Goal: Task Accomplishment & Management: Complete application form

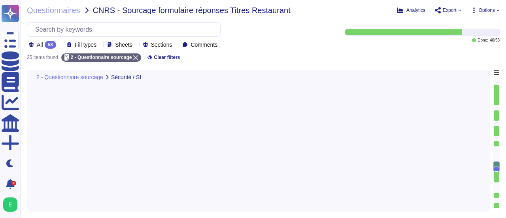
type textarea "Edenred France garantit que les données du CNRS et de ses utilisateurs sont héb…"
type textarea "Edenred France dispose effectivement d'une Politique de Sécurité du Système d'I…"
type textarea "Loremip Dolors ame consecte ad ELIT se doeiusmo tem incididuntu la etdolor ma a…"
click at [358, 64] on div "Questionnaires CNRS - Sourcage formulaire réponses Titres Restaurant Analytics …" at bounding box center [264, 109] width 486 height 218
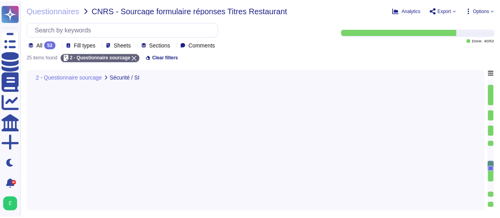
scroll to position [1205, 0]
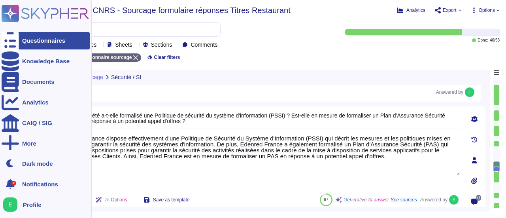
click at [24, 42] on div "Questionnaires" at bounding box center [43, 41] width 43 height 6
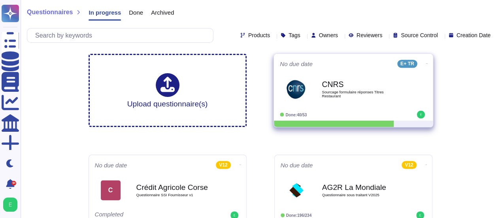
click at [426, 64] on icon at bounding box center [427, 64] width 2 height 2
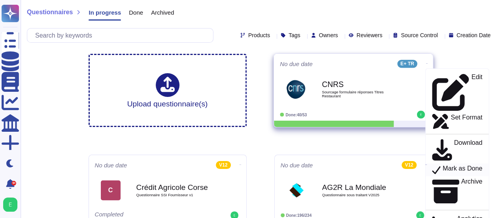
click at [443, 165] on p "Mark as Done" at bounding box center [463, 169] width 40 height 9
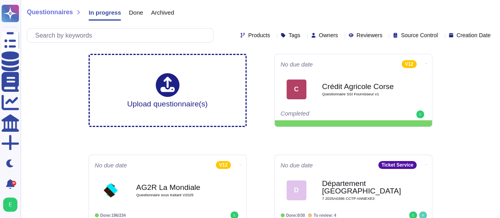
click at [136, 16] on div "Done" at bounding box center [132, 14] width 22 height 16
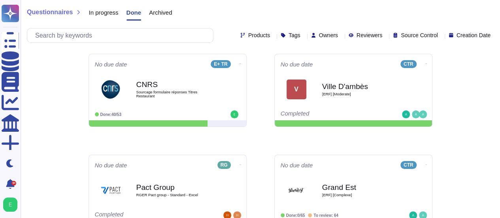
click at [106, 14] on span "In progress" at bounding box center [104, 12] width 30 height 6
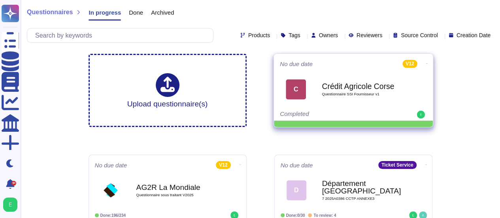
click at [342, 106] on div "C Crédit Agricole Corse Questionnaire SSI Fournisseur v1" at bounding box center [353, 89] width 147 height 40
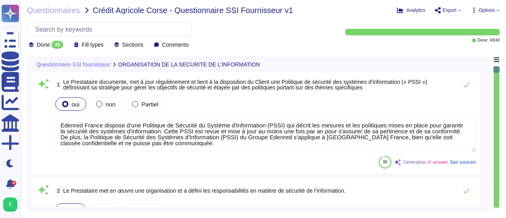
type textarea "Edenred France dispose d'une Politique de Sécurité du Système d'Information (PS…"
type textarea "Edenred France dispose d'une organisation spécifique en charge de la sécurité d…"
type textarea "Le Prestataire est tenu de faire respecter les règles de sécurité et de confide…"
click at [101, 127] on textarea "Edenred France dispose d'une Politique de Sécurité du Système d'Information (PS…" at bounding box center [265, 134] width 423 height 36
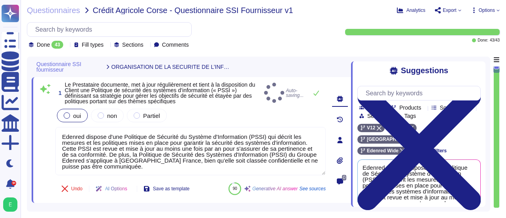
type textarea "Edenred dispose d'une Politique de Sécurité du Système d'Information (PSSI) qui…"
click at [305, 110] on div "oui non Partiel" at bounding box center [190, 115] width 271 height 17
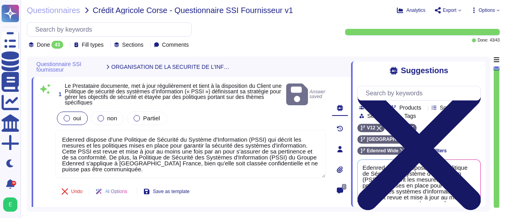
click at [475, 68] on icon at bounding box center [419, 148] width 123 height 165
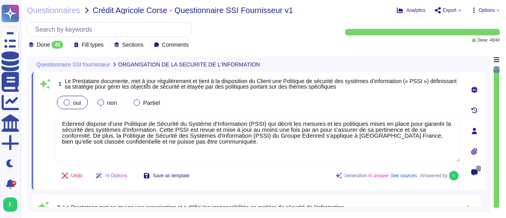
click at [483, 100] on div "0" at bounding box center [475, 131] width 22 height 108
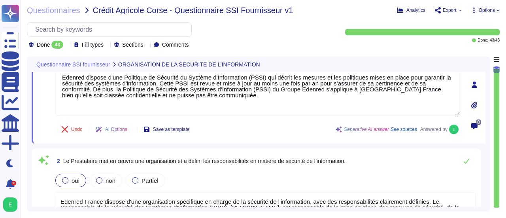
type textarea "Tous les intervenants informatiques chez Edenred France, y compris les administ…"
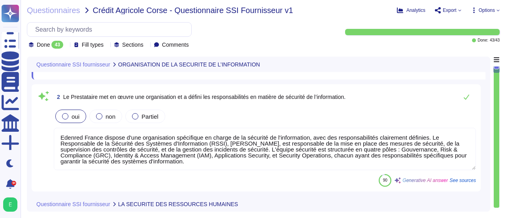
scroll to position [111, 0]
click at [377, 150] on textarea "Edenred France dispose d'une organisation spécifique en charge de la sécurité d…" at bounding box center [265, 148] width 423 height 42
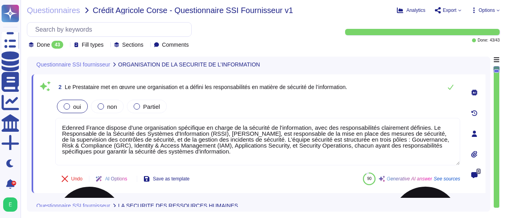
click at [277, 146] on textarea "Edenred France dispose d'une organisation spécifique en charge de la sécurité d…" at bounding box center [257, 141] width 405 height 47
click at [212, 145] on textarea "Edenred France dispose d'une organisation spécifique en charge de la sécurité d…" at bounding box center [257, 141] width 405 height 47
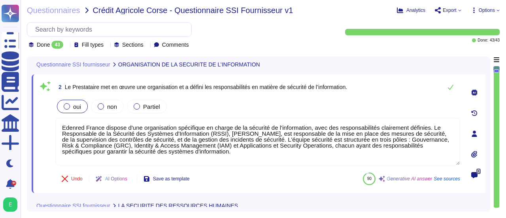
type textarea "Edenred France dispose d'une organisation spécifique en charge de la sécurité d…"
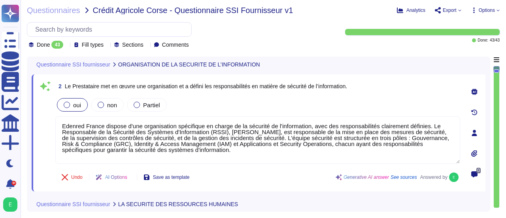
click at [484, 116] on div "0" at bounding box center [475, 133] width 22 height 108
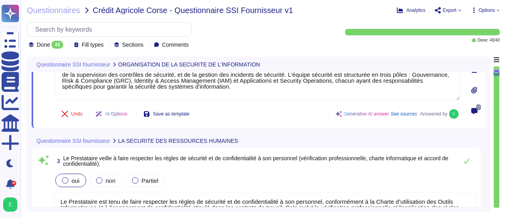
type textarea "Loremip Dolors amet co adipi e sedd ei temporinci utl etdolo mag al Enimadminim…"
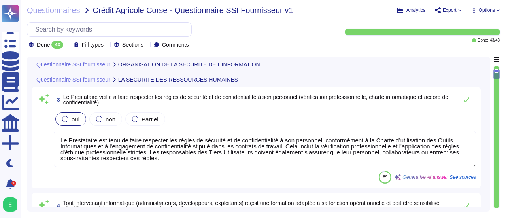
scroll to position [237, 0]
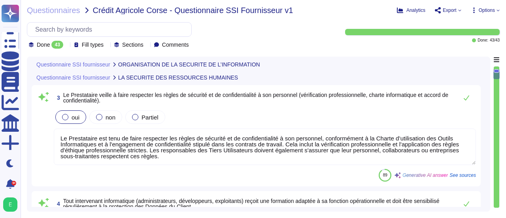
click at [465, 173] on span "See sources" at bounding box center [463, 175] width 27 height 5
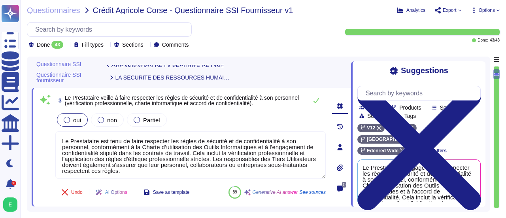
click at [483, 183] on div "Suggestions Team Products Source type Section Tags V12 CSE France Edenred Wide …" at bounding box center [418, 134] width 135 height 146
click at [483, 136] on div "Suggestions Team Products Source type Section Tags V12 CSE France Edenred Wide …" at bounding box center [418, 134] width 135 height 146
click at [481, 171] on div "Suggestions Team Products Source type Section Tags V12 CSE France Edenred Wide …" at bounding box center [418, 134] width 135 height 146
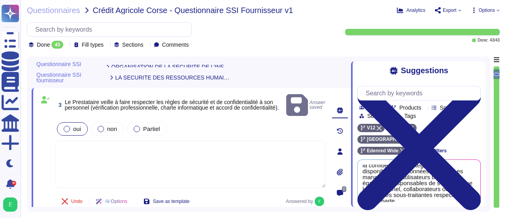
click at [82, 140] on textarea at bounding box center [190, 163] width 271 height 47
paste textarea "Loremip Dolors ametcons adipiscingelitse doe temporinc utl etd magnaaliq enim a…"
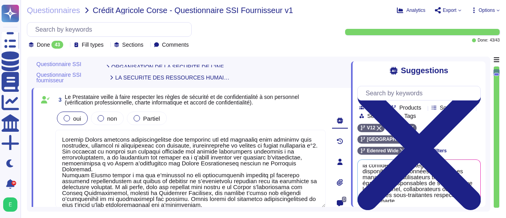
type textarea "Loremip Dolors ametcons adipiscingelitse doe temporinc utl etd magnaaliq enim a…"
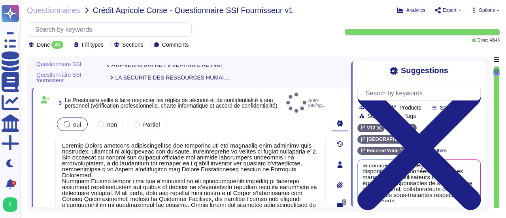
click at [283, 207] on div "Questionnaire SSI fournisseur ORGANISATION DE LA SECURITE DE L’INFORMATION 1 Le…" at bounding box center [259, 134] width 464 height 155
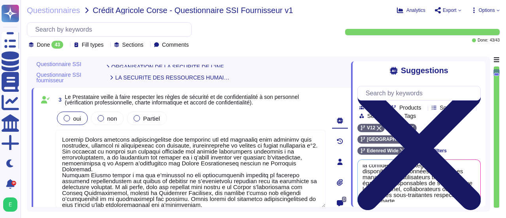
click at [476, 72] on icon at bounding box center [419, 148] width 123 height 165
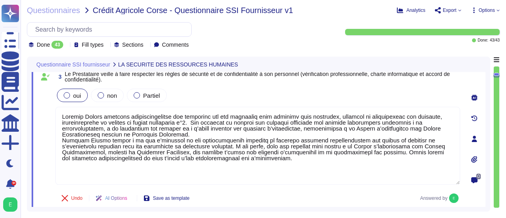
click at [133, 201] on div "AI Options" at bounding box center [112, 198] width 47 height 19
click at [169, 202] on button "Save as template" at bounding box center [166, 198] width 59 height 16
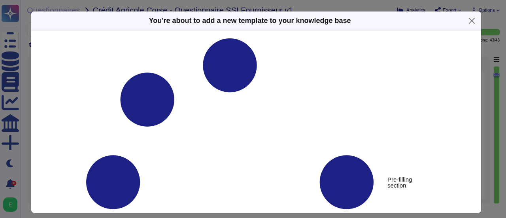
type textarea "Le Prestataire veille à faire respecter les règles de sécurité et de confidenti…"
type textarea "Loremip Dolors ametcons adipiscingelitse doe temporinc utl etd magnaaliq enim a…"
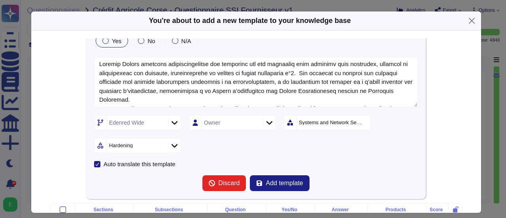
scroll to position [63, 0]
click at [355, 121] on div "Systems and Network Security" at bounding box center [331, 121] width 64 height 5
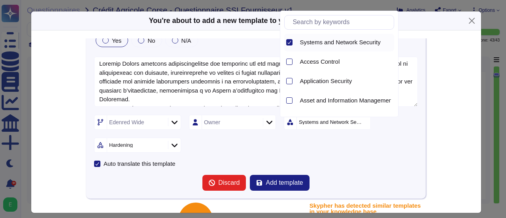
click at [290, 45] on div at bounding box center [289, 42] width 6 height 6
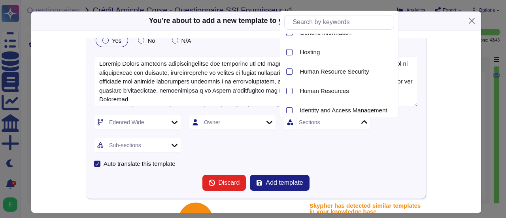
scroll to position [327, 0]
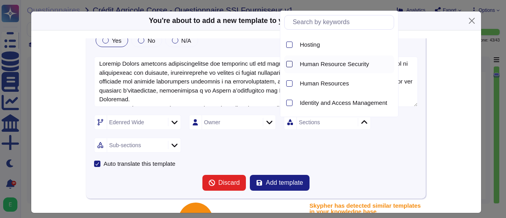
click at [292, 63] on div at bounding box center [289, 64] width 6 height 6
click at [290, 83] on div at bounding box center [289, 83] width 6 height 6
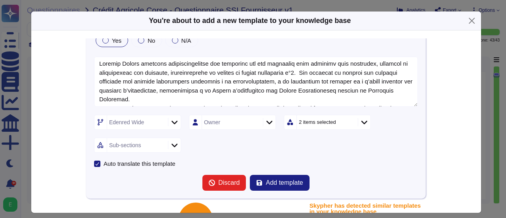
click at [172, 145] on icon at bounding box center [175, 145] width 6 height 8
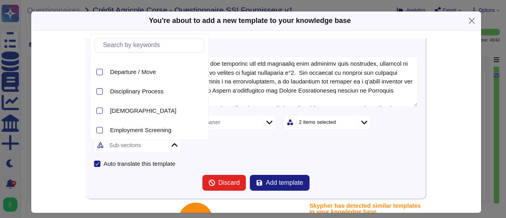
scroll to position [63, 0]
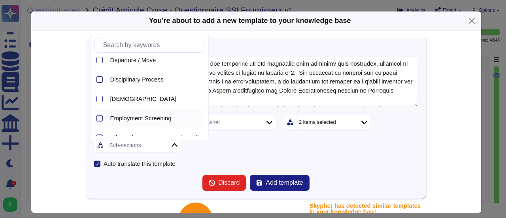
click at [99, 121] on div at bounding box center [99, 119] width 8 height 18
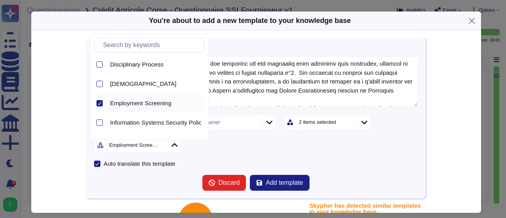
scroll to position [79, 0]
click at [101, 85] on div at bounding box center [100, 83] width 6 height 6
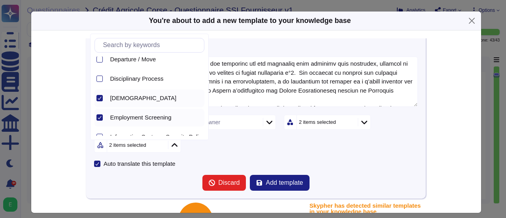
scroll to position [64, 0]
click at [250, 149] on div "Edenred Wide Owner 2 items selected 2 items selected" at bounding box center [256, 134] width 324 height 38
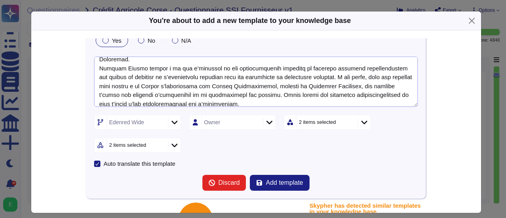
scroll to position [44, 0]
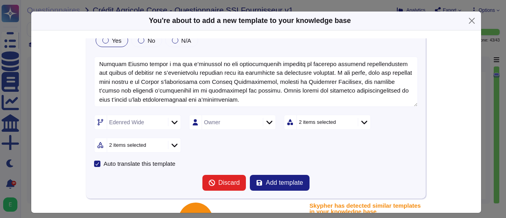
click at [172, 144] on icon at bounding box center [175, 145] width 6 height 8
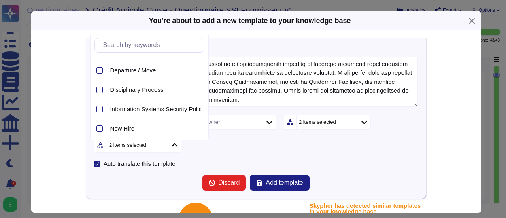
scroll to position [95, 0]
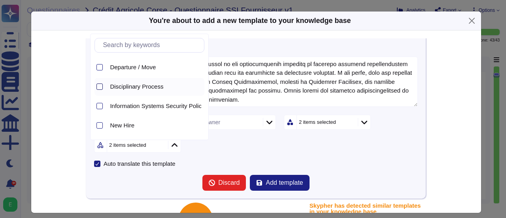
click at [99, 85] on div at bounding box center [100, 86] width 6 height 6
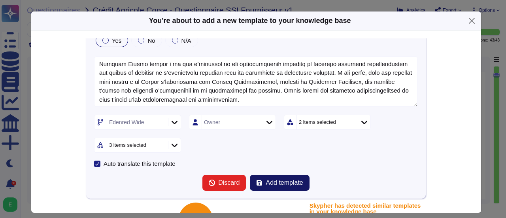
click at [277, 185] on span "Add template" at bounding box center [284, 183] width 37 height 6
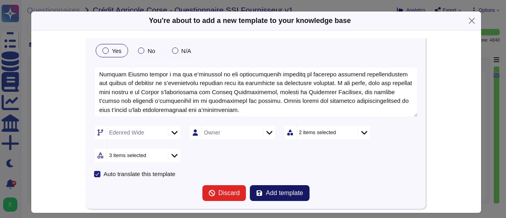
scroll to position [58, 0]
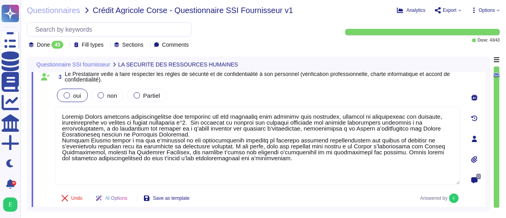
click at [485, 178] on div "0" at bounding box center [475, 139] width 22 height 138
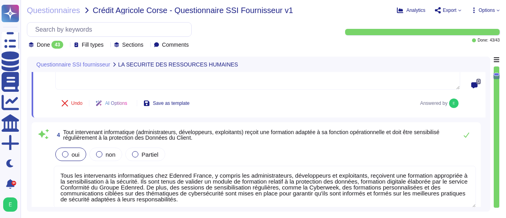
scroll to position [348, 0]
type textarea "Edenred France prend en charge la suppression sécurisée des données archivées e…"
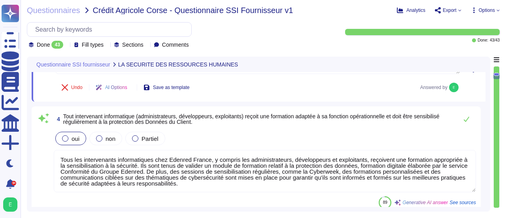
click at [479, 169] on div "4 Tout intervenant informatique (administrateurs, développeurs, exploitants) re…" at bounding box center [256, 159] width 449 height 107
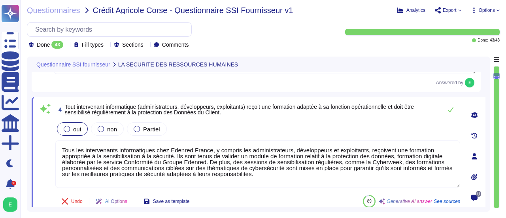
click at [484, 164] on div "0" at bounding box center [475, 156] width 22 height 109
click at [486, 153] on div "Questionnaire SSI fournisseur LA SECURITE DES RESSOURCES HUMAINES 3 Le Prestata…" at bounding box center [259, 134] width 464 height 155
click at [484, 156] on div "0" at bounding box center [475, 156] width 22 height 109
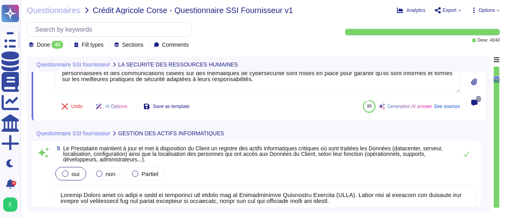
type textarea "Edenred France propose des solutions de chiffrement des données en transit pour…"
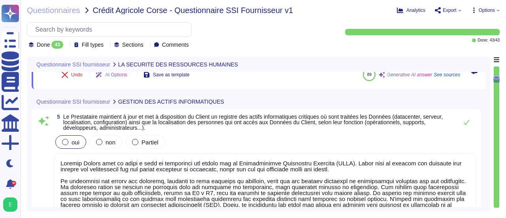
scroll to position [491, 0]
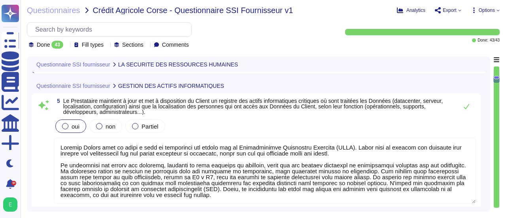
click at [340, 55] on div "Questionnaires Crédit Agricole Corse - Questionnaire SSI Fournisseur v1 Analyti…" at bounding box center [264, 109] width 486 height 218
click at [478, 183] on div "5 Le Prestataire maintient à jour et met à disposition du Client un registre de…" at bounding box center [256, 159] width 449 height 132
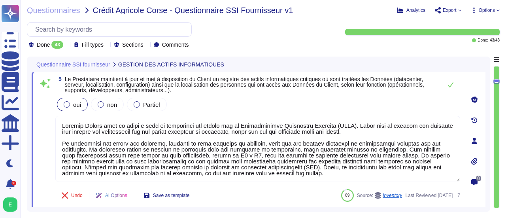
click at [485, 165] on div "0" at bounding box center [475, 140] width 22 height 129
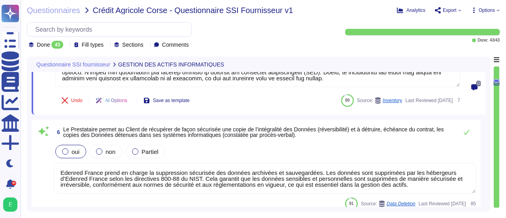
type textarea "Edenred France applique le principe du moindre privilège, garantissant que les …"
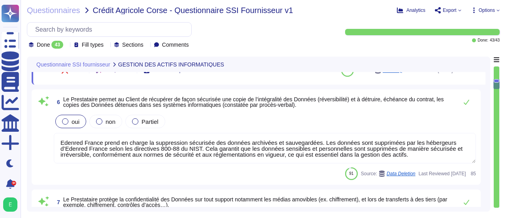
scroll to position [617, 0]
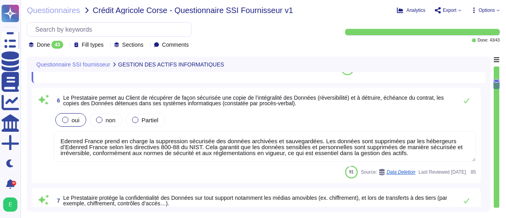
click at [400, 146] on textarea "Edenred France prend en charge la suppression sécurisée des données archivées e…" at bounding box center [265, 146] width 423 height 30
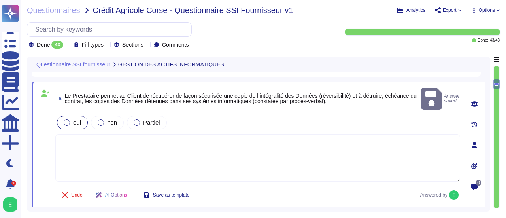
click at [73, 134] on textarea at bounding box center [257, 157] width 405 height 47
paste textarea "A la rupture ou à la cessation du contrat, le Client à la possibilité de récupé…"
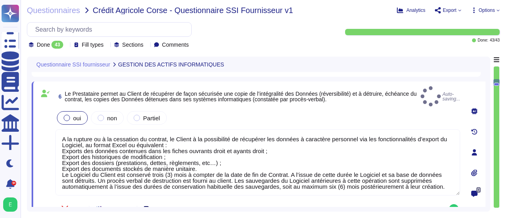
type textarea "A la rupture ou à la cessation du contrat, le Client à la possibilité de récupé…"
click at [180, 207] on span "Save as template" at bounding box center [171, 209] width 37 height 5
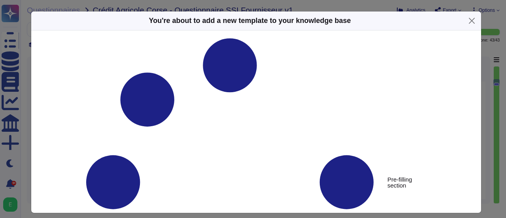
type textarea "Le Prestataire permet au Client de récupérer de façon sécurisée une copie de l’…"
type textarea "A la rupture ou à la cessation du contrat, le Client à la possibilité de récupé…"
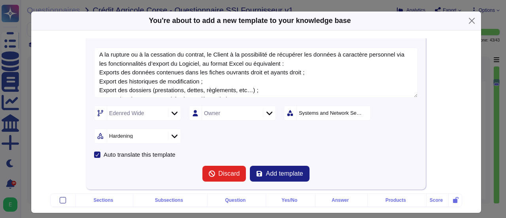
scroll to position [73, 0]
click at [353, 114] on div "Systems and Network Security" at bounding box center [334, 113] width 74 height 14
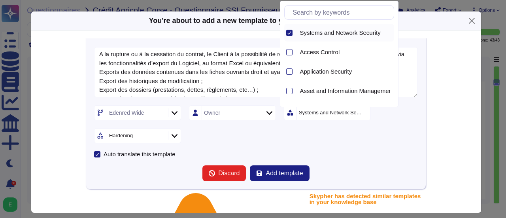
click at [289, 34] on icon at bounding box center [290, 32] width 4 height 3
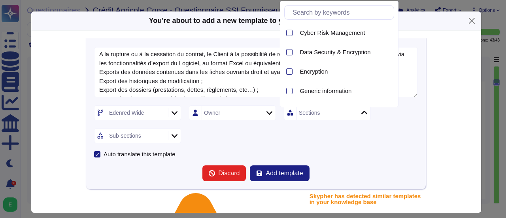
scroll to position [246, 0]
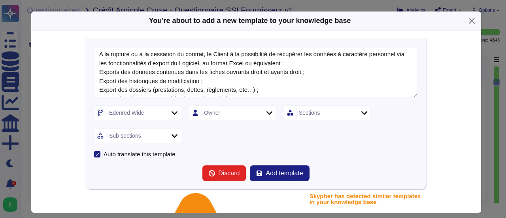
click at [172, 109] on icon at bounding box center [175, 113] width 6 height 8
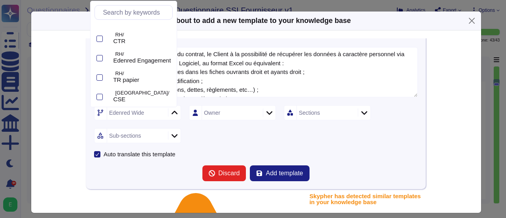
scroll to position [207, 0]
click at [100, 95] on div at bounding box center [100, 97] width 6 height 6
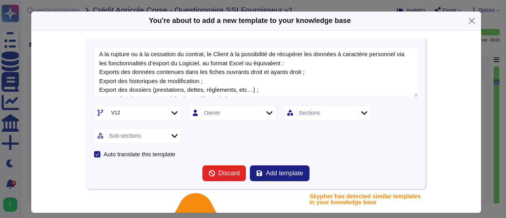
click at [352, 128] on div "V12 Owner Sections Sub-sections" at bounding box center [256, 124] width 324 height 38
click at [362, 114] on icon at bounding box center [365, 113] width 6 height 8
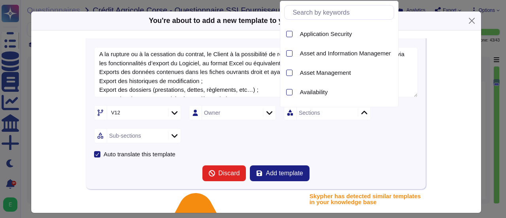
scroll to position [0, 0]
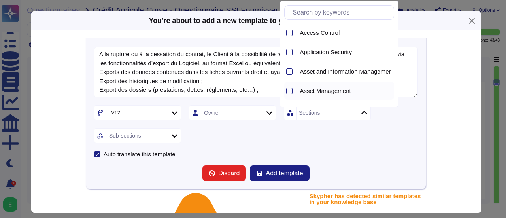
click at [294, 90] on div "Asset Management" at bounding box center [339, 91] width 110 height 18
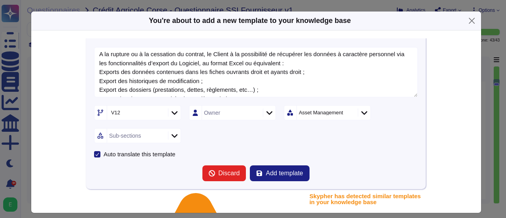
click at [169, 139] on div "Sub-sections" at bounding box center [137, 135] width 87 height 15
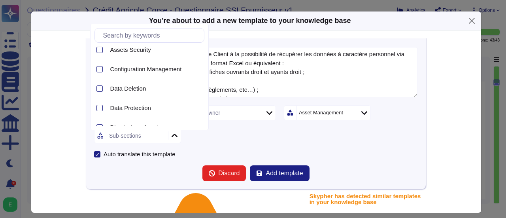
scroll to position [69, 0]
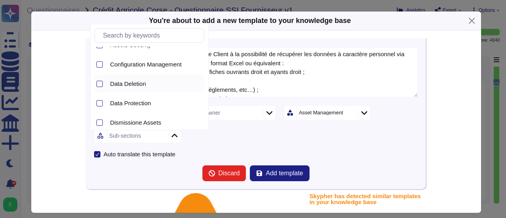
click at [140, 86] on span "Data Deletion" at bounding box center [128, 83] width 36 height 7
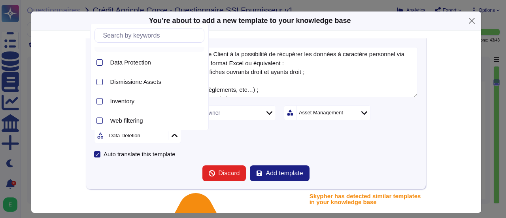
scroll to position [113, 0]
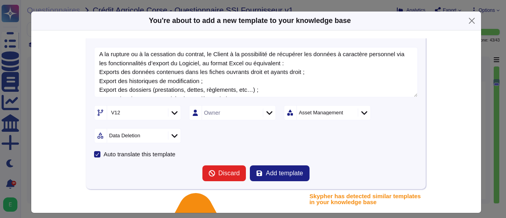
click at [239, 142] on form "Le Prestataire permet au Client de récupérer de façon sécurisée une copie de l’…" at bounding box center [256, 77] width 324 height 208
click at [269, 175] on span "Add template" at bounding box center [284, 173] width 37 height 6
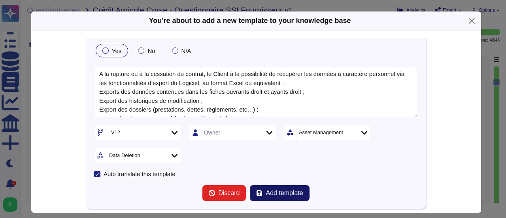
scroll to position [620, 0]
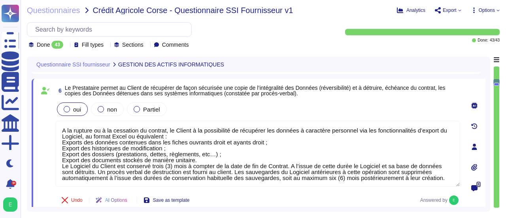
type textarea "Edenred France applique le principe du moindre privilège, garantissant que les …"
click at [487, 166] on div "Questionnaire SSI fournisseur GESTION DES ACTIFS INFORMATIQUES 5 Le Prestataire…" at bounding box center [259, 134] width 464 height 155
click at [483, 157] on div "0" at bounding box center [475, 146] width 22 height 126
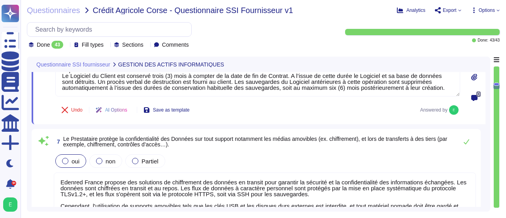
type textarea "Edenred France exige une certification annuelle des droits pour tous les utilis…"
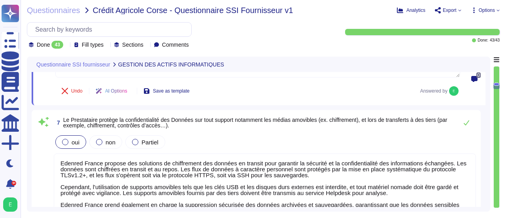
scroll to position [731, 0]
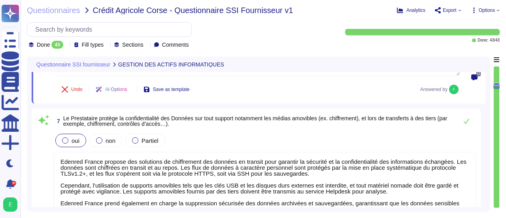
click at [478, 178] on div "7 Le Prestataire protège la confidentialité des Données sur tout support notamm…" at bounding box center [256, 173] width 449 height 131
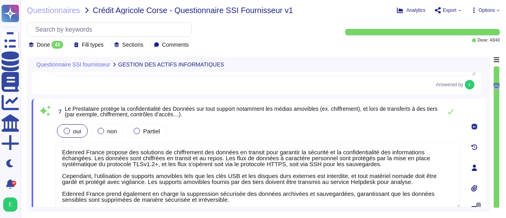
click at [482, 181] on div at bounding box center [475, 188] width 16 height 16
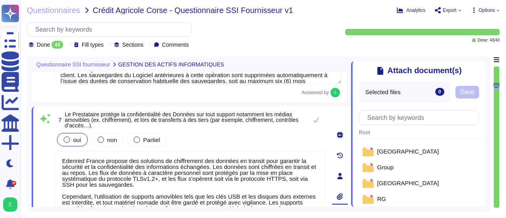
type textarea "Edenred France exige une certification annuelle des droits pour tous les utilis…"
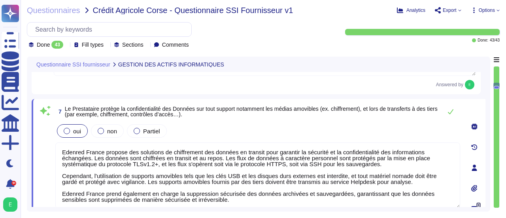
click at [485, 163] on div "0" at bounding box center [475, 168] width 22 height 128
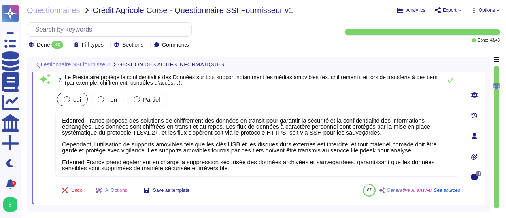
scroll to position [778, 0]
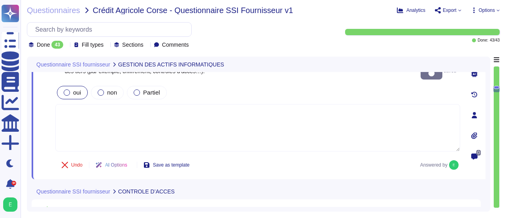
click at [77, 104] on textarea at bounding box center [257, 127] width 405 height 47
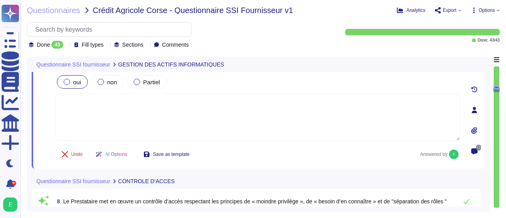
paste textarea "Loremip Dolors a con ad elits doe tempori utlabore etdo magnaali en adminimveni…"
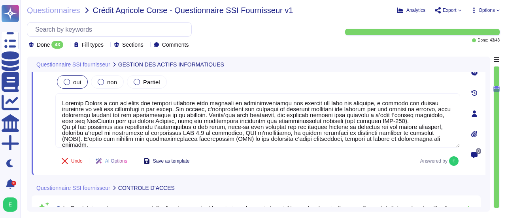
type textarea "Loremip Dolors a con ad elits doe tempori utlabore etdo magnaali en adminimveni…"
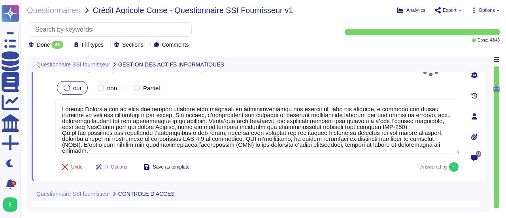
click at [190, 165] on span "Save as template" at bounding box center [171, 167] width 37 height 5
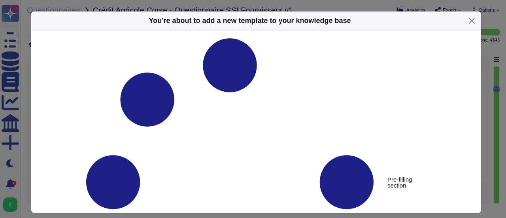
type textarea "Le Prestataire protège la confidentialité des Données sur tout support notammen…"
type textarea "Loremip Dolors a con ad elits doe tempori utlabore etdo magnaali en adminimveni…"
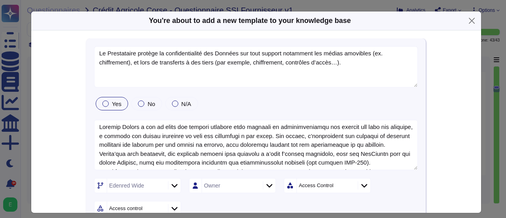
click at [172, 186] on icon at bounding box center [175, 186] width 6 height 8
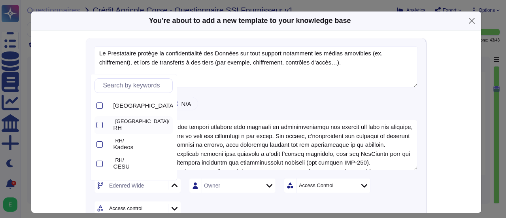
click at [98, 129] on div at bounding box center [99, 125] width 8 height 18
click at [100, 145] on div at bounding box center [100, 144] width 6 height 6
click at [100, 166] on div at bounding box center [100, 164] width 6 height 6
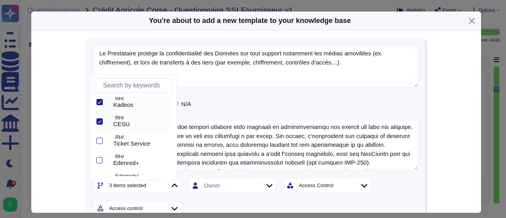
scroll to position [47, 0]
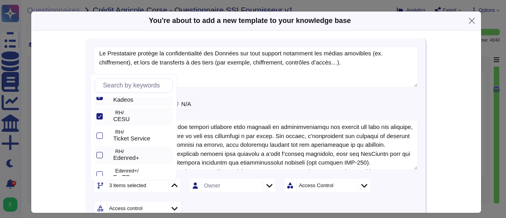
click at [98, 157] on div at bounding box center [100, 155] width 6 height 6
click at [98, 173] on div at bounding box center [100, 174] width 6 height 6
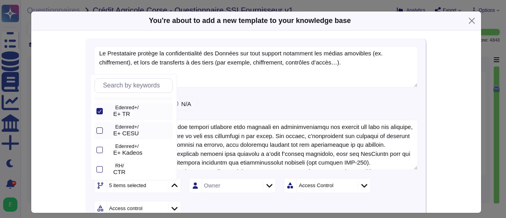
click at [100, 131] on div at bounding box center [100, 130] width 6 height 6
click at [99, 151] on div at bounding box center [100, 150] width 6 height 6
click at [99, 169] on div at bounding box center [100, 169] width 6 height 6
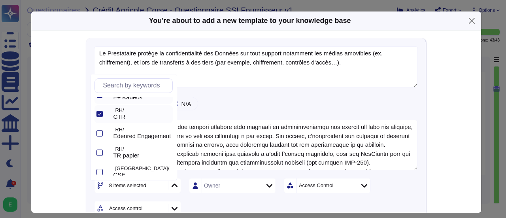
scroll to position [174, 0]
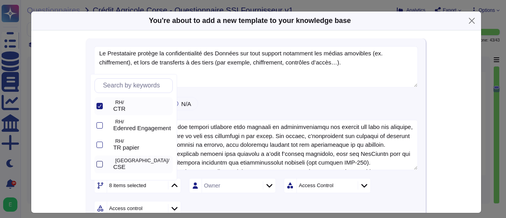
click at [97, 164] on div at bounding box center [100, 164] width 6 height 6
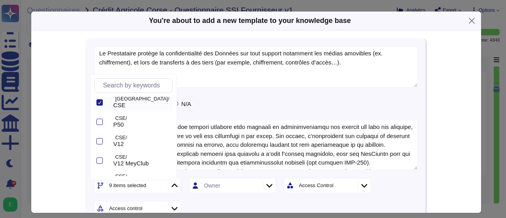
scroll to position [237, 0]
click at [98, 123] on div at bounding box center [100, 120] width 6 height 6
click at [99, 138] on div at bounding box center [100, 139] width 6 height 6
click at [100, 159] on div at bounding box center [100, 159] width 6 height 6
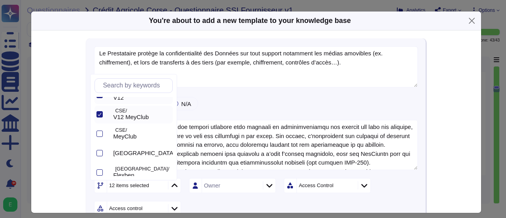
scroll to position [285, 0]
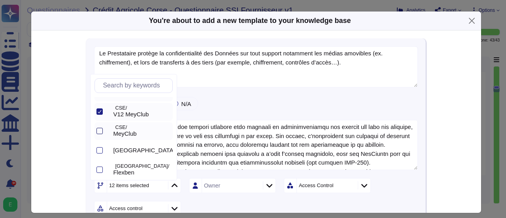
click at [100, 130] on div at bounding box center [100, 131] width 6 height 6
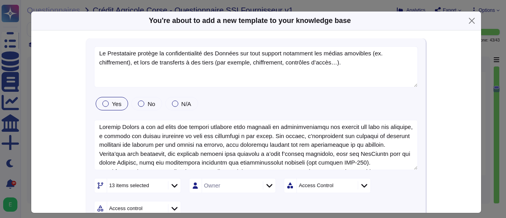
click at [258, 107] on div "Yes No N/A" at bounding box center [256, 103] width 324 height 17
click at [362, 184] on icon at bounding box center [365, 186] width 6 height 8
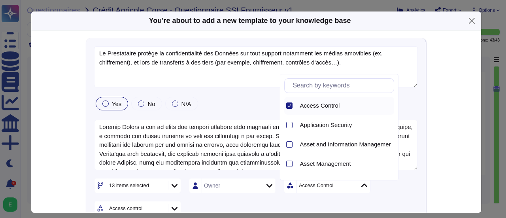
click at [289, 105] on icon at bounding box center [290, 106] width 4 height 4
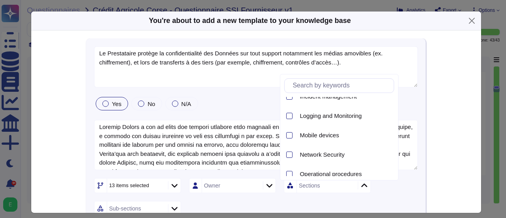
scroll to position [443, 0]
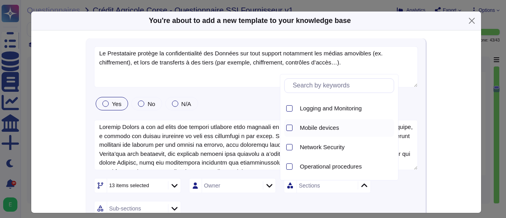
click at [292, 131] on div at bounding box center [288, 128] width 8 height 18
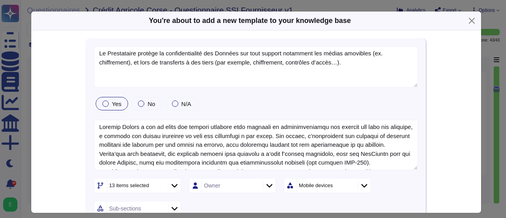
click at [415, 186] on div "Le Prestataire protège la confidentialité des Données sur tout support notammen…" at bounding box center [256, 150] width 340 height 224
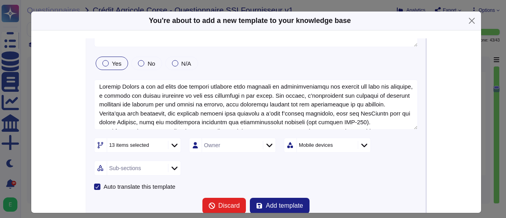
scroll to position [47, 0]
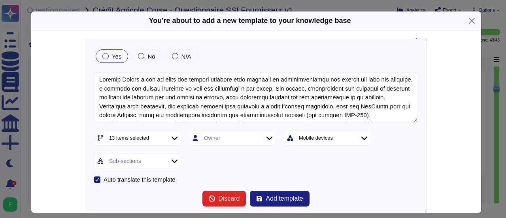
click at [173, 162] on icon at bounding box center [175, 161] width 6 height 8
click at [102, 184] on div at bounding box center [100, 183] width 6 height 6
click at [270, 197] on span "Add template" at bounding box center [284, 198] width 37 height 6
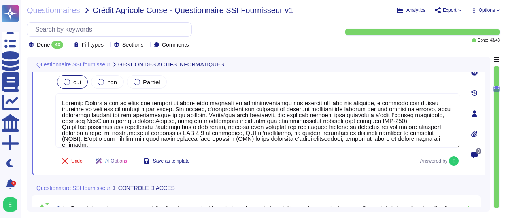
click at [478, 171] on div "7 Le Prestataire protège la confidentialité des Données sur tout support notamm…" at bounding box center [259, 113] width 454 height 124
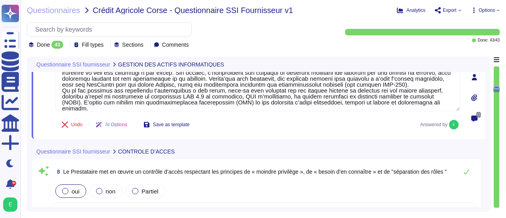
type textarea "Edenred France met en œuvre des processus rigoureux pour la révocation ou la mo…"
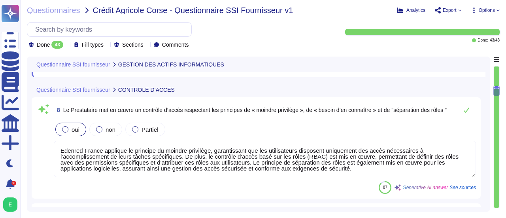
scroll to position [873, 0]
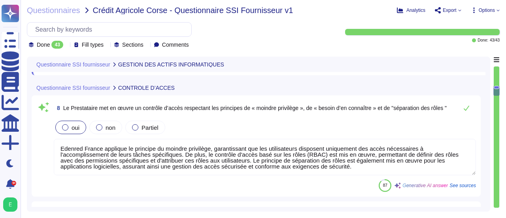
click at [486, 159] on div "Questionnaire SSI fournisseur GESTION DES ACTIFS INFORMATIQUES 6 Le Prestataire…" at bounding box center [259, 134] width 464 height 155
click at [480, 159] on div "8 Le Prestataire met en œuvre un contrôle d’accès respectant les principes de «…" at bounding box center [256, 145] width 449 height 101
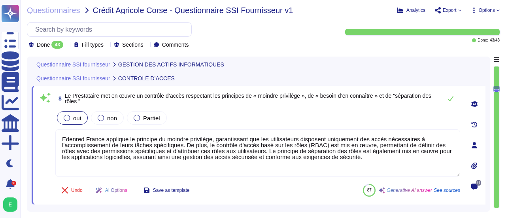
type textarea "Edenred France met en œuvre des processus rigoureux pour la révocation ou la mo…"
click at [483, 154] on div "0" at bounding box center [475, 145] width 22 height 109
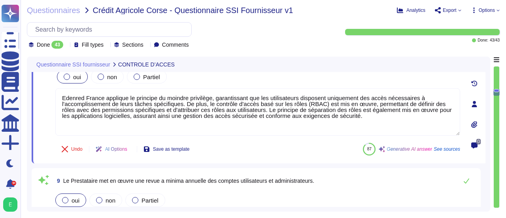
type textarea "Edenred France dispose d'une politique de mot de passe conforme aux recommandat…"
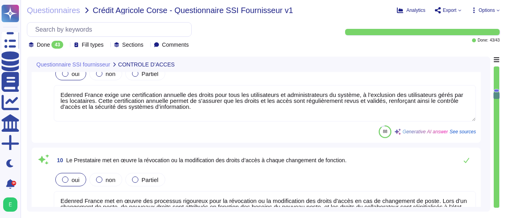
scroll to position [1031, 0]
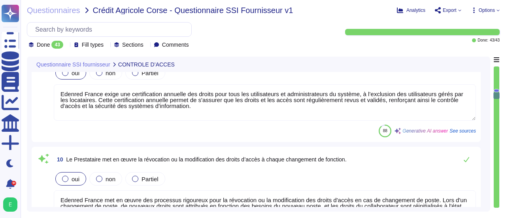
click at [394, 180] on div "oui non Partiel" at bounding box center [265, 179] width 423 height 17
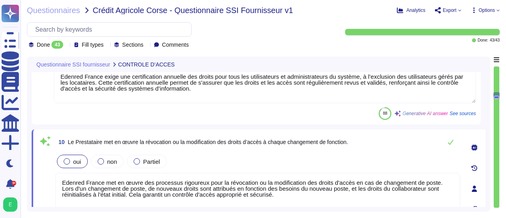
click at [466, 187] on div "0" at bounding box center [475, 188] width 22 height 109
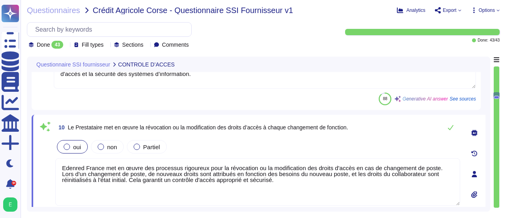
type textarea "Loremip Dolors ame co adipi elitseddo eiusmodtemp in utlaboreetdol magn aliquae…"
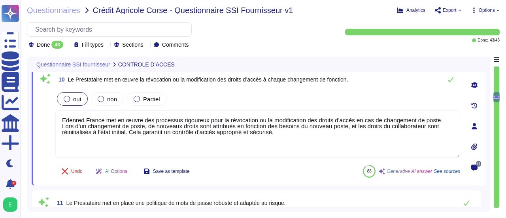
scroll to position [1095, 0]
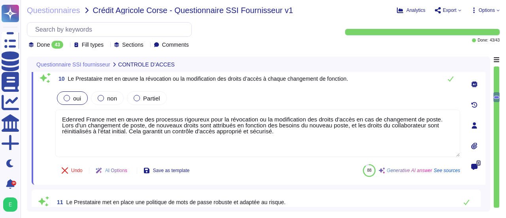
click at [487, 152] on div "Questionnaire SSI fournisseur CONTROLE D’ACCES 8 Le Prestataire met en œuvre un…" at bounding box center [259, 134] width 464 height 155
click at [485, 151] on div "0" at bounding box center [475, 125] width 22 height 109
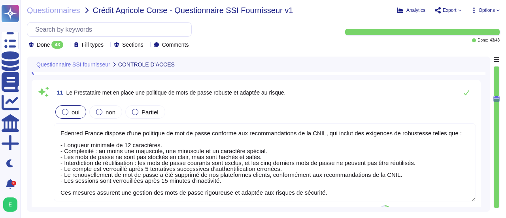
scroll to position [1206, 0]
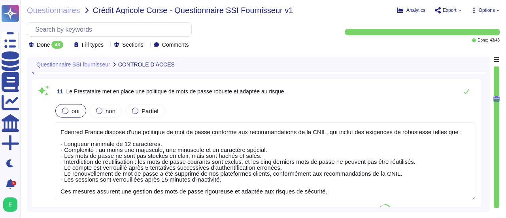
drag, startPoint x: 60, startPoint y: 129, endPoint x: 221, endPoint y: 180, distance: 168.9
click at [221, 180] on textarea "Edenred France dispose d'une politique de mot de passe conforme aux recommandat…" at bounding box center [265, 161] width 423 height 78
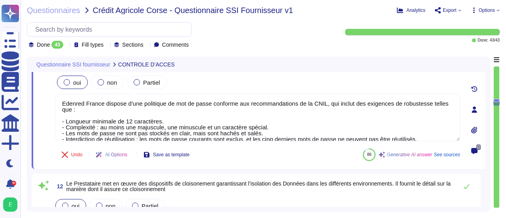
type textarea "Le client gère les accès pour tous ses collaborateurs. Les accès privilégiés (a…"
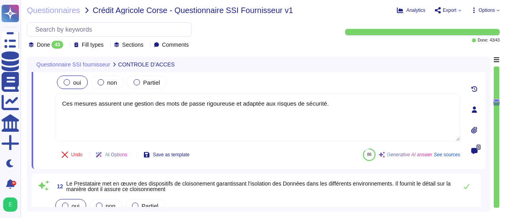
paste textarea "Edenred France dispose d'une politique de mots de passe robuste et adapté au ri…"
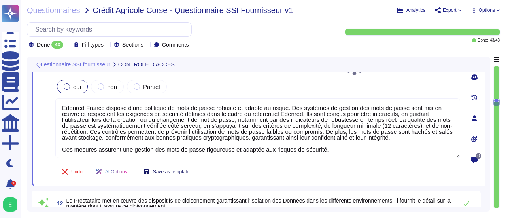
type textarea "Edenred France dispose d'une politique de mots de passe robuste et adapté au ri…"
click at [181, 169] on span "Save as template" at bounding box center [171, 171] width 37 height 5
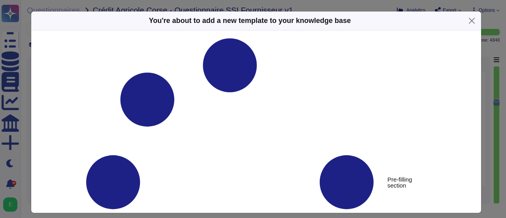
type textarea "Le Prestataire met en place une politique de mots de passe robuste et adaptée a…"
type textarea "Edenred France dispose d'une politique de mots de passe robuste et adapté au ri…"
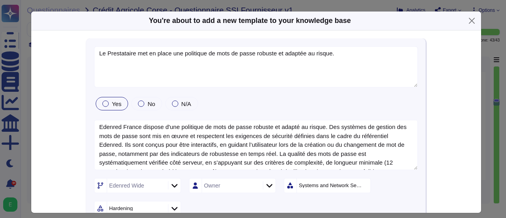
click at [407, 165] on textarea "Edenred France dispose d'une politique de mots de passe robuste et adapté au ri…" at bounding box center [256, 145] width 324 height 50
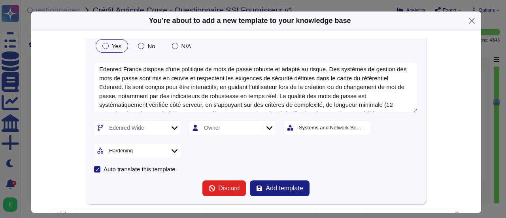
scroll to position [63, 0]
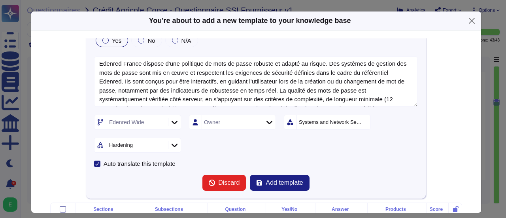
click at [358, 122] on div "Systems and Network Security" at bounding box center [331, 121] width 64 height 5
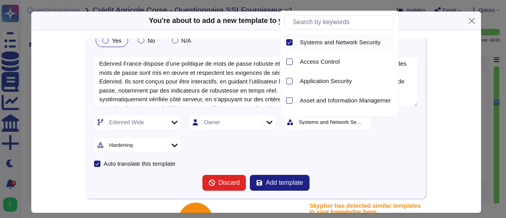
click at [289, 45] on div at bounding box center [288, 43] width 8 height 18
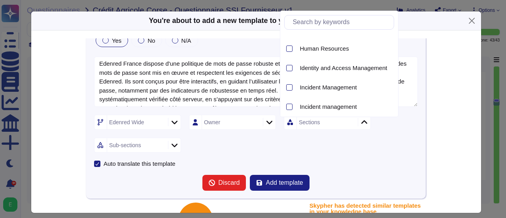
scroll to position [364, 0]
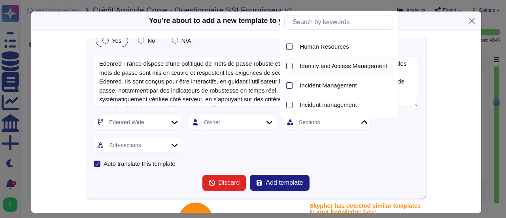
click at [290, 66] on div at bounding box center [289, 66] width 6 height 6
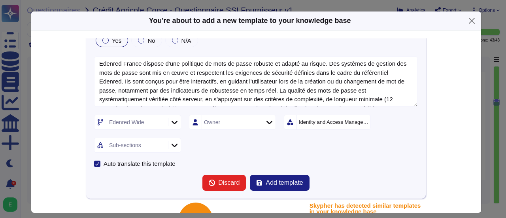
click at [172, 144] on icon at bounding box center [175, 145] width 6 height 8
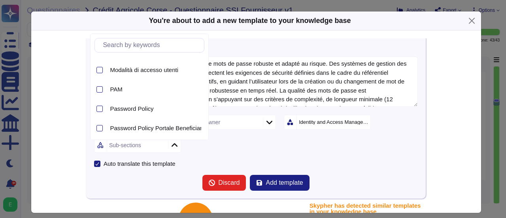
scroll to position [158, 0]
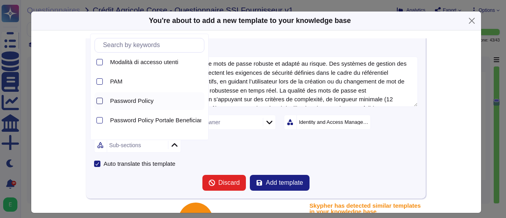
click at [100, 100] on div at bounding box center [100, 101] width 6 height 6
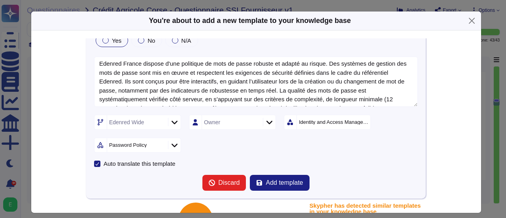
click at [250, 148] on div "Edenred Wide Owner Identity and Access Management Password Policy" at bounding box center [256, 134] width 324 height 38
click at [173, 125] on div at bounding box center [174, 122] width 13 height 9
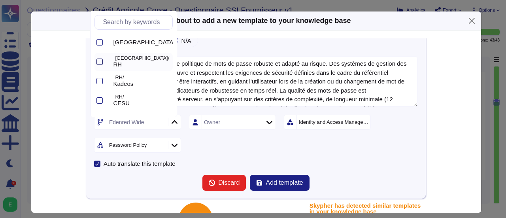
click at [100, 63] on div at bounding box center [100, 62] width 6 height 6
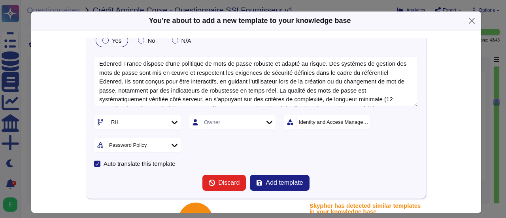
click at [236, 153] on form "Le Prestataire met en place une politique de mots de passe robuste et adaptée a…" at bounding box center [256, 87] width 324 height 208
click at [271, 181] on span "Add template" at bounding box center [284, 183] width 37 height 6
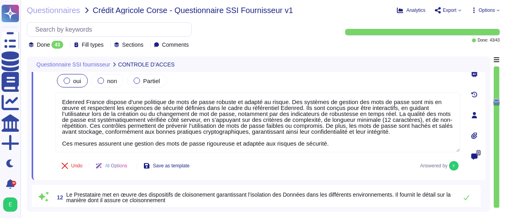
click at [488, 188] on div "Questionnaire SSI fournisseur CONTROLE D’ACCES 9 Le Prestataire met en œuvre un…" at bounding box center [259, 134] width 464 height 155
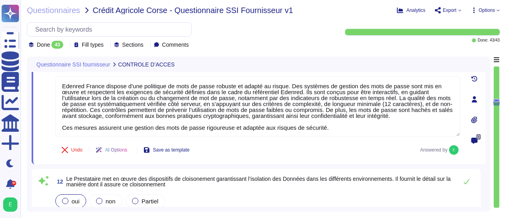
type textarea "Le client gère les accès pour tous ses collaborateurs. Les accès privilégiés (a…"
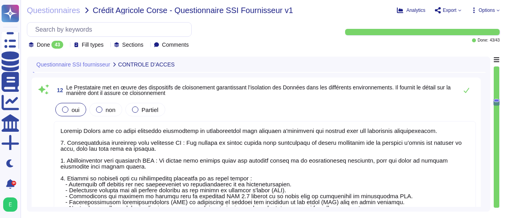
scroll to position [1316, 0]
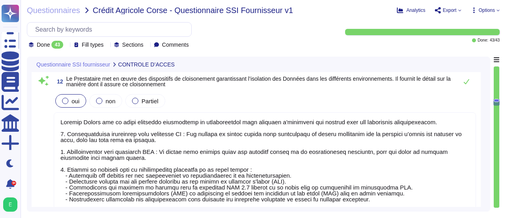
type textarea "Edenred France a mis en place différentes technologies de chiffrement selon les…"
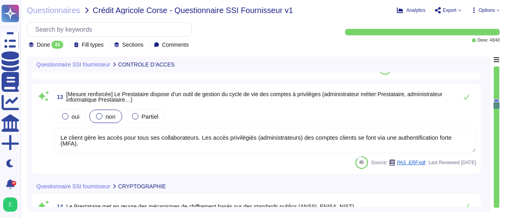
scroll to position [1538, 0]
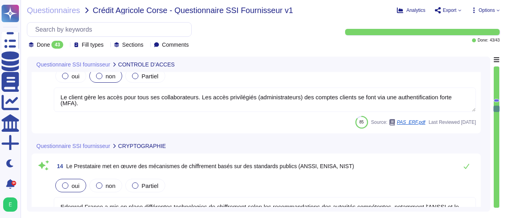
type textarea "Oui, Edenred France chiffre les données lors de leur transfert en utilisant des…"
type textarea "Direction des Systèmes d’information (notamment : ne pas utiliser de mot de pas…"
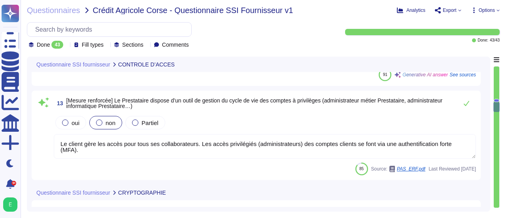
scroll to position [1480, 0]
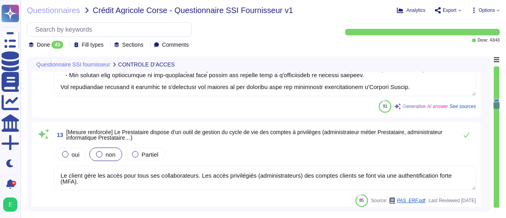
type textarea "Edenred France dispose d'une politique de mots de passe robuste et adapté au ri…"
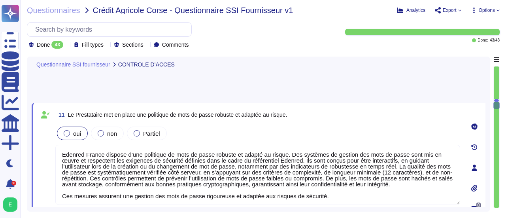
scroll to position [0, 0]
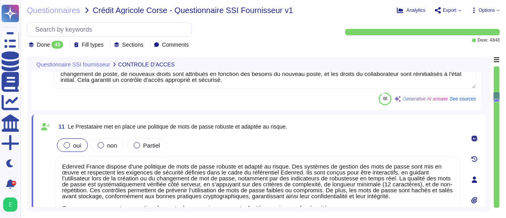
type textarea "Edenred France applique le principe du moindre privilège, garantissant que les …"
type textarea "Edenred France exige une certification annuelle des droits pour tous les utilis…"
type textarea "Edenred France met en œuvre des processus rigoureux pour la révocation ou la mo…"
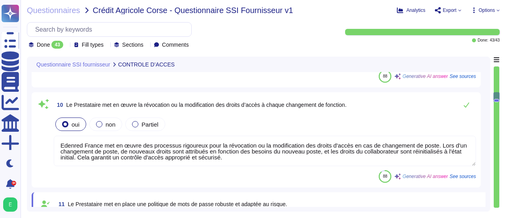
scroll to position [1051, 0]
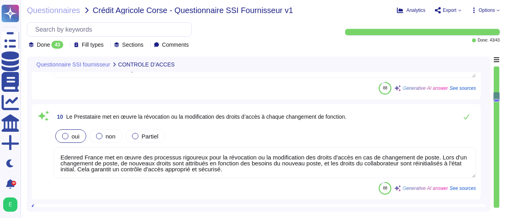
drag, startPoint x: 59, startPoint y: 121, endPoint x: 349, endPoint y: 134, distance: 290.3
click at [484, 173] on div "10 Le Prestataire met en œuvre la révocation ou la modification des droits d’ac…" at bounding box center [259, 151] width 454 height 95
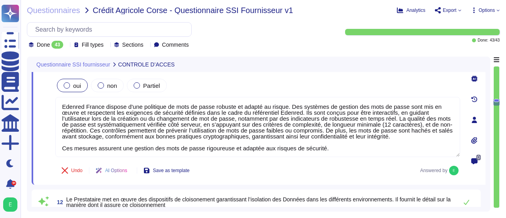
type textarea "Le client gère les accès pour tous ses collaborateurs. Les accès privilégiés (a…"
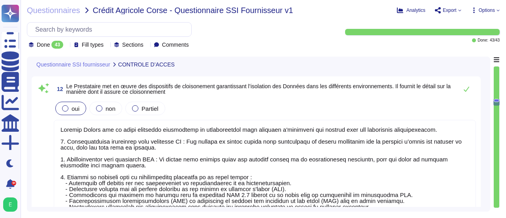
scroll to position [1304, 0]
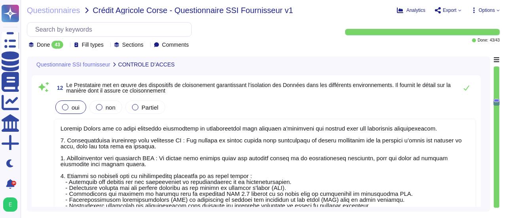
click at [443, 135] on textarea at bounding box center [265, 187] width 423 height 137
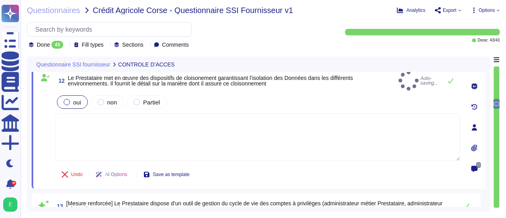
type textarea "Edenred France a mis en place différentes technologies de chiffrement selon les…"
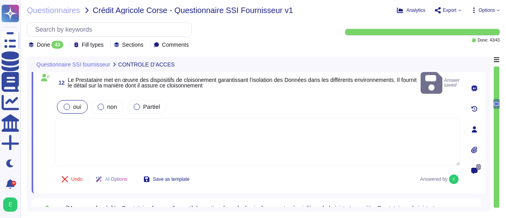
type textarea "Oui, Edenred France chiffre les données lors de leur transfert en utilisant des…"
click at [80, 127] on textarea at bounding box center [257, 141] width 405 height 47
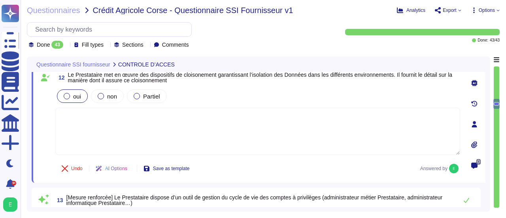
paste textarea "Loremip Dolors a con ad elits doe temporincid ut laboreetdolor magnaaliq enim a…"
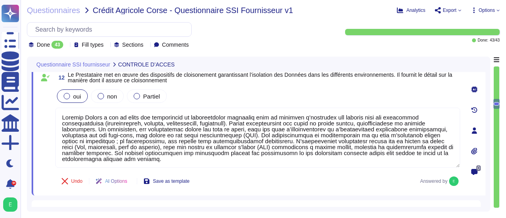
type textarea "Loremip Dolors a con ad elits doe temporincid ut laboreetdolor magnaaliq enim a…"
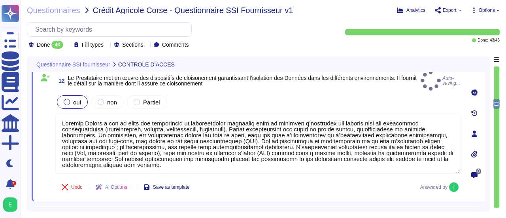
click at [325, 169] on div "12 Le Prestataire met en œuvre des dispositifs de cloisonement garantissant l’i…" at bounding box center [249, 133] width 423 height 126
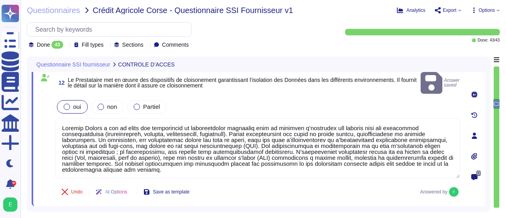
click at [486, 171] on div "Questionnaire SSI fournisseur CONTROLE D’ACCES 10 Le Prestataire met en œuvre l…" at bounding box center [259, 134] width 464 height 155
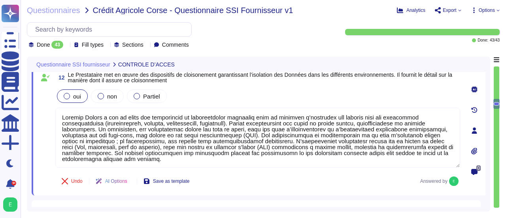
click at [482, 177] on div "0" at bounding box center [475, 172] width 16 height 16
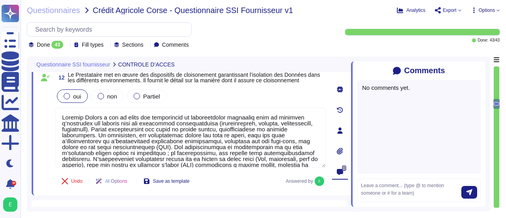
click at [481, 71] on icon at bounding box center [481, 71] width 0 height 0
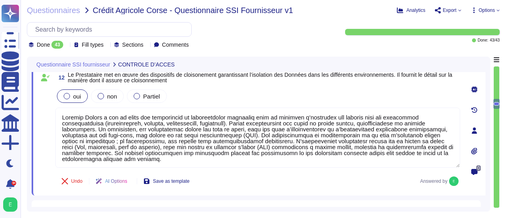
click at [469, 119] on div "0" at bounding box center [475, 130] width 22 height 120
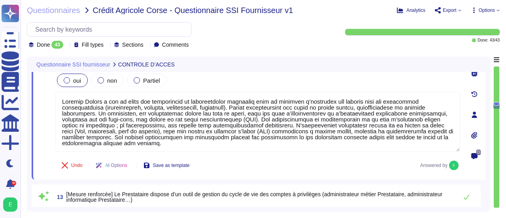
type textarea "Oui, Edenred France chiffre les données lors de leur transfert en utilisant des…"
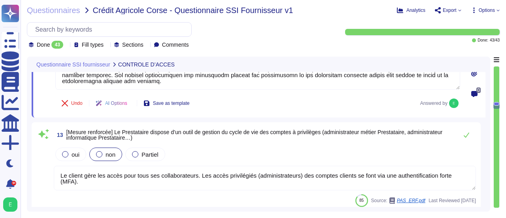
scroll to position [1383, 0]
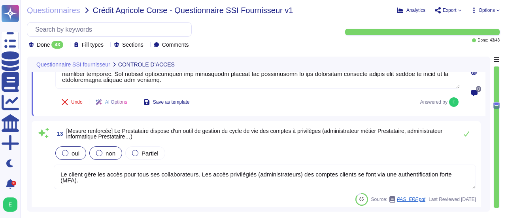
click at [62, 150] on div at bounding box center [65, 153] width 6 height 6
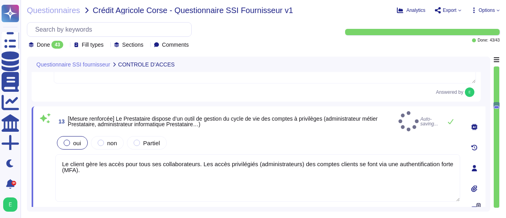
type textarea "Oui, Edenred France chiffre les données lors de leur transfert en utilisant des…"
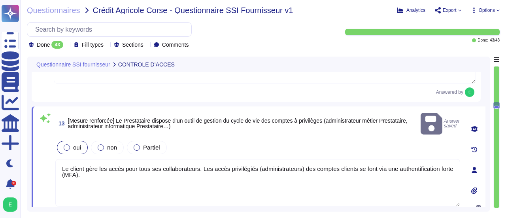
click at [78, 168] on textarea "Le client gère les accès pour tous ses collaborateurs. Les accès privilégiés (a…" at bounding box center [257, 182] width 405 height 47
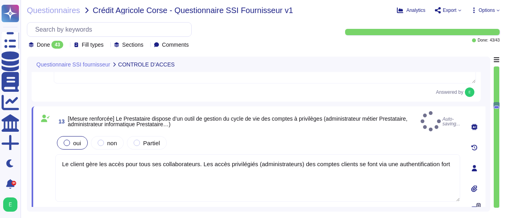
type textarea "Le client gère les accès pour tous ses collaborateurs. Les accès privilégiés (a…"
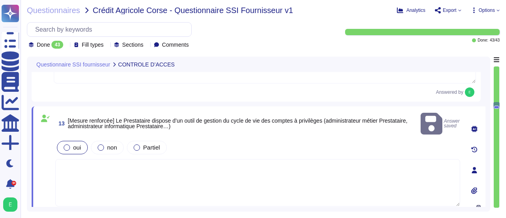
type textarea "Le client gère les accès pour tous ses collaborateurs. Les accès privilégiés (a…"
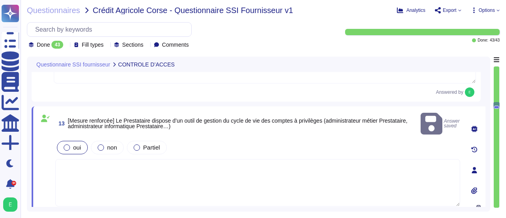
click at [105, 164] on textarea at bounding box center [257, 182] width 405 height 47
paste textarea "Edenred France dispose d’une solution dédiée de gestion des accès à privilèges …"
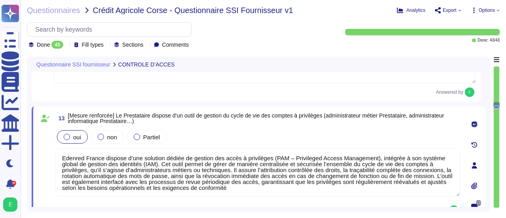
type textarea "Edenred France dispose d’une solution dédiée de gestion des accès à privilèges …"
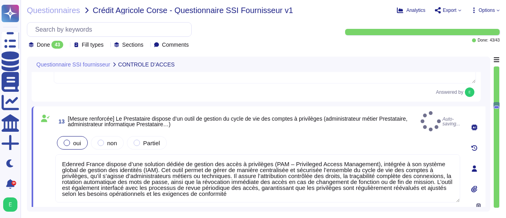
click at [466, 179] on div "0" at bounding box center [475, 168] width 22 height 114
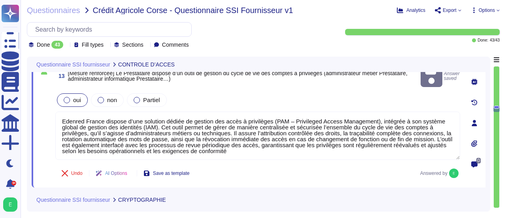
type textarea "Direction des Systèmes d’information (notamment : ne pas utiliser de mot de pas…"
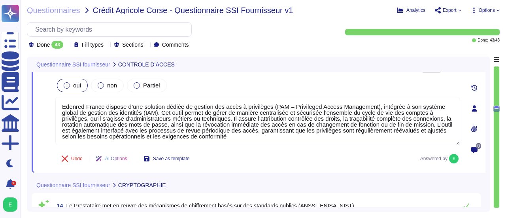
scroll to position [1447, 0]
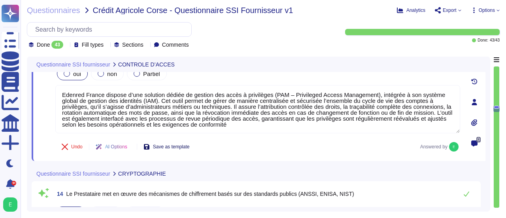
click at [182, 145] on span "Save as template" at bounding box center [171, 146] width 37 height 5
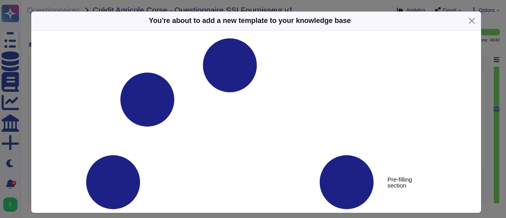
type textarea "[Mesure renforcée] Le Prestataire dispose d’un outil de gestion du cycle de vie…"
type textarea "Edenred France dispose d’une solution dédiée de gestion des accès à privilèges …"
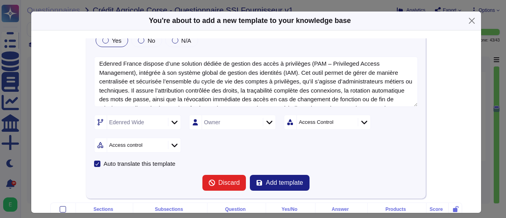
scroll to position [79, 0]
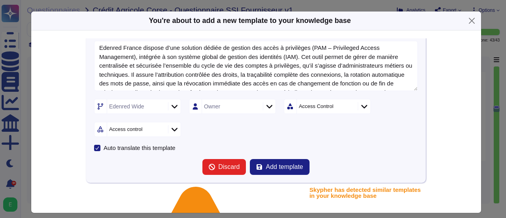
click at [362, 108] on icon at bounding box center [365, 106] width 6 height 8
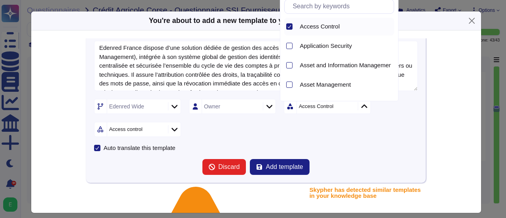
click at [291, 25] on icon at bounding box center [290, 27] width 4 height 4
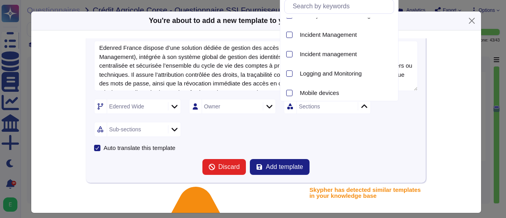
scroll to position [383, 0]
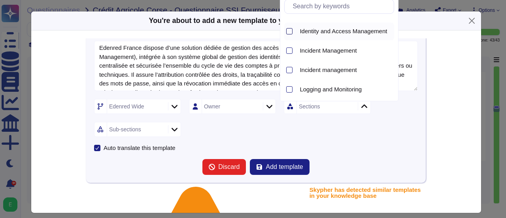
click at [289, 30] on div at bounding box center [289, 31] width 6 height 6
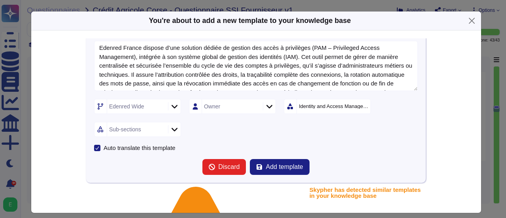
click at [172, 127] on icon at bounding box center [175, 129] width 6 height 8
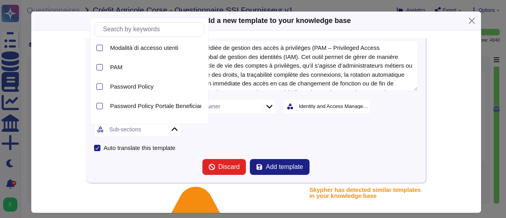
scroll to position [158, 0]
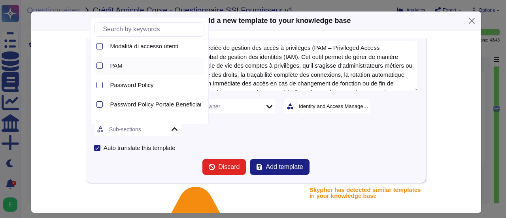
click at [101, 66] on div at bounding box center [100, 66] width 6 height 6
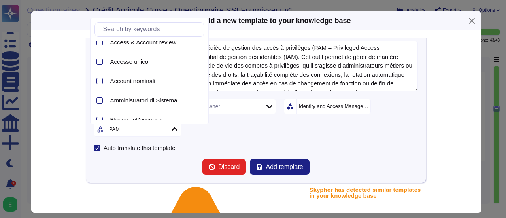
scroll to position [0, 0]
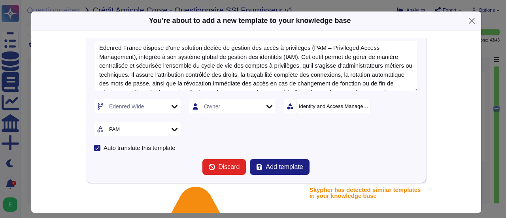
click at [360, 104] on div "Identity and Access Management" at bounding box center [334, 106] width 70 height 5
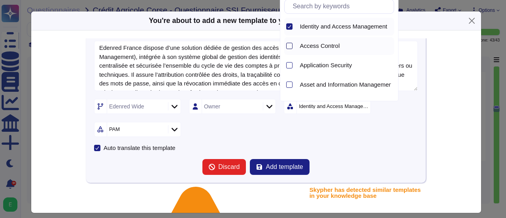
click at [289, 47] on div at bounding box center [289, 46] width 6 height 6
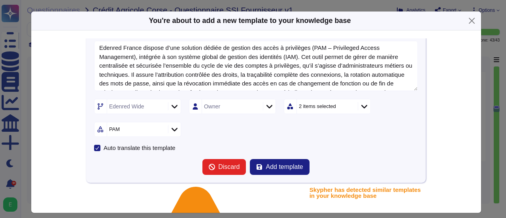
click at [173, 127] on icon at bounding box center [175, 129] width 6 height 8
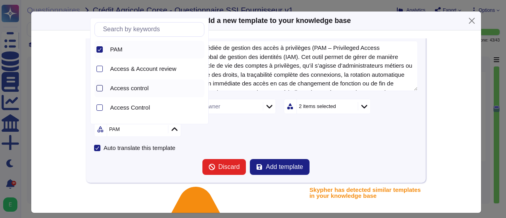
click at [99, 86] on div at bounding box center [100, 88] width 6 height 6
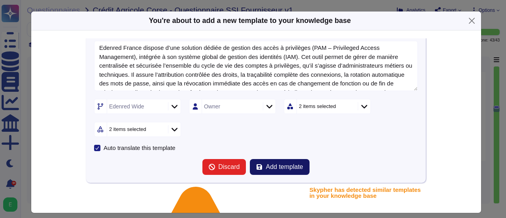
click at [280, 164] on span "Add template" at bounding box center [284, 167] width 37 height 6
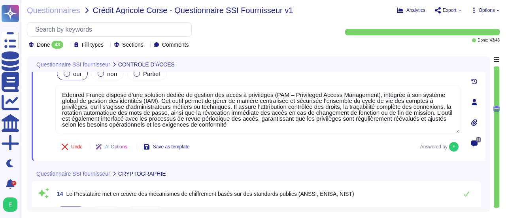
click at [483, 155] on div "13 [Mesure renforcée] Le Prestataire dispose d’un outil de gestion du cycle de …" at bounding box center [259, 102] width 454 height 118
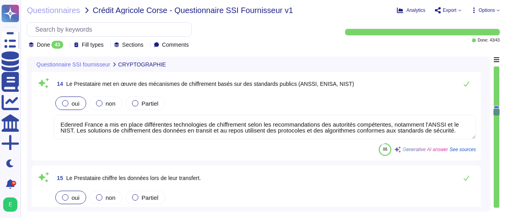
scroll to position [1541, 0]
